Goal: Task Accomplishment & Management: Use online tool/utility

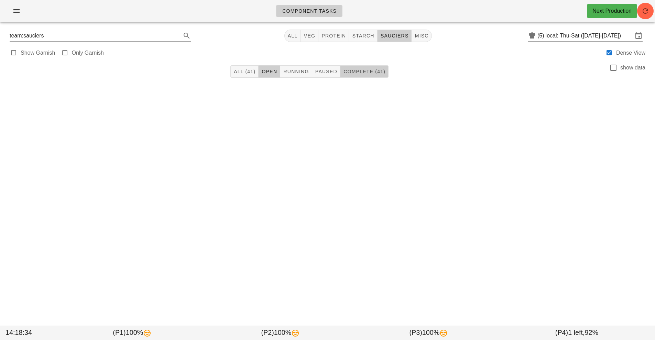
click at [371, 72] on span "Complete (41)" at bounding box center [364, 72] width 42 height 6
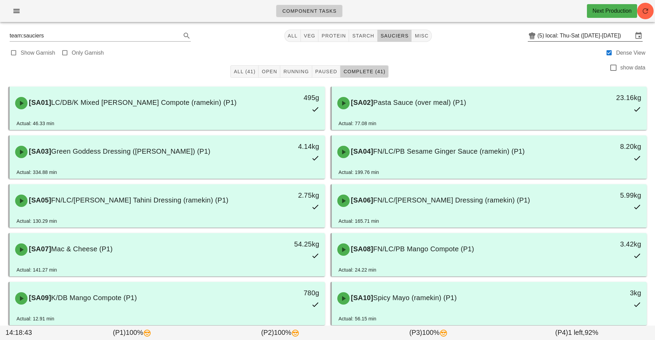
click at [593, 36] on input "local: Thu-Sat ([DATE]-[DATE])" at bounding box center [589, 35] width 87 height 11
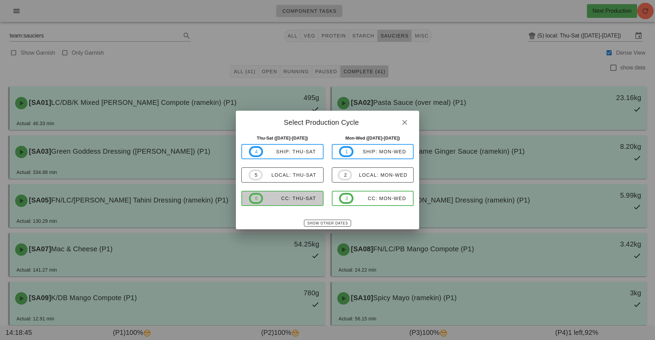
click at [296, 200] on div "CC: Thu-Sat" at bounding box center [289, 199] width 53 height 6
type input "CC: Thu-Sat ([DATE]-[DATE])"
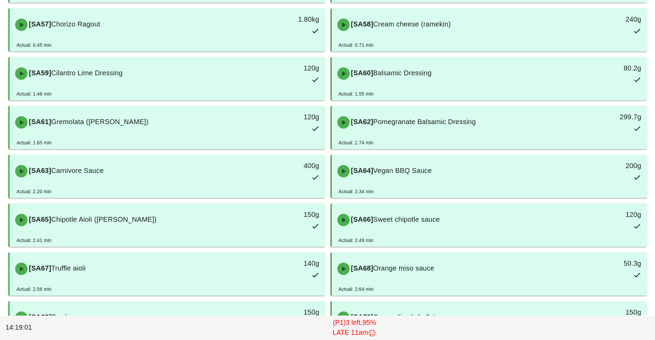
scroll to position [718, 0]
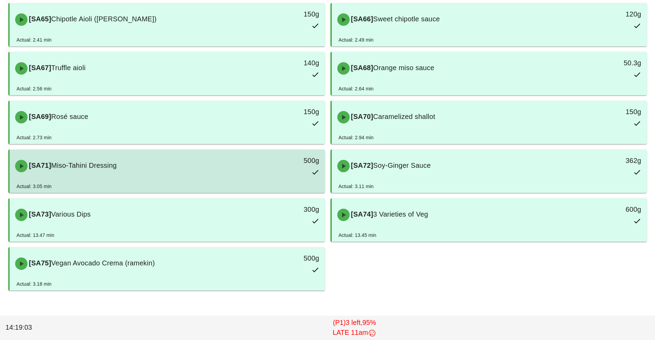
click at [284, 169] on div "500g" at bounding box center [284, 166] width 78 height 30
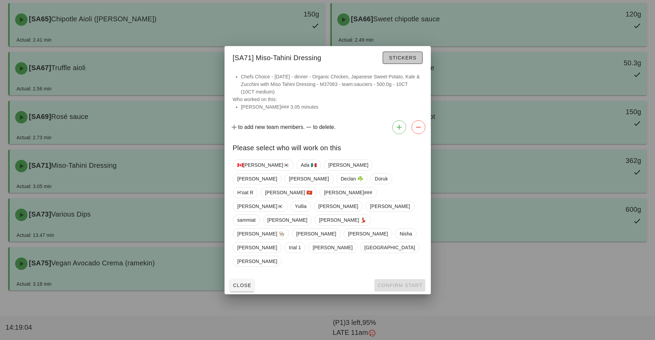
click at [405, 61] on span "Stickers" at bounding box center [403, 58] width 28 height 6
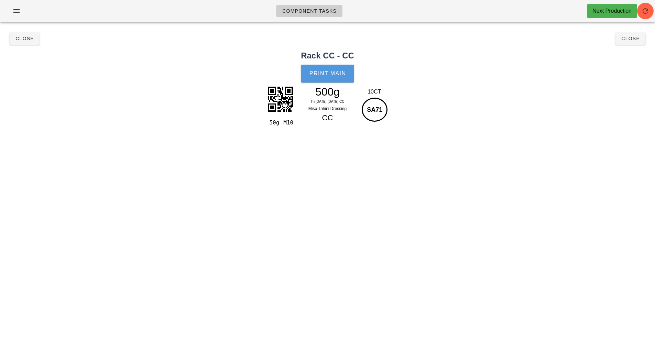
click at [328, 78] on button "Print Main" at bounding box center [327, 74] width 53 height 18
